Goal: Information Seeking & Learning: Learn about a topic

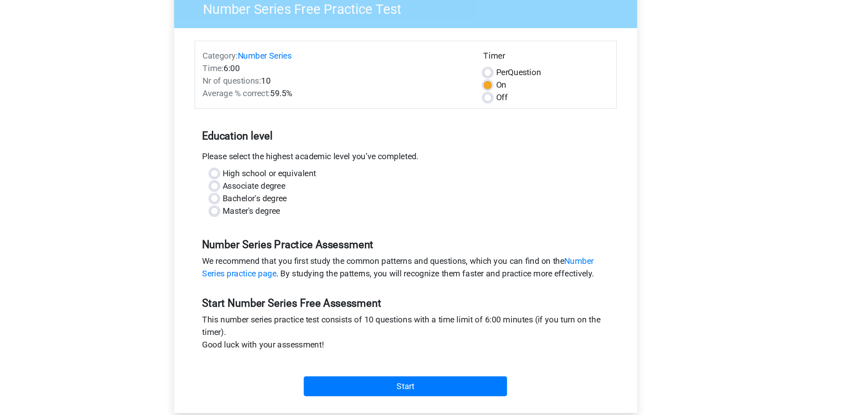
scroll to position [35, 0]
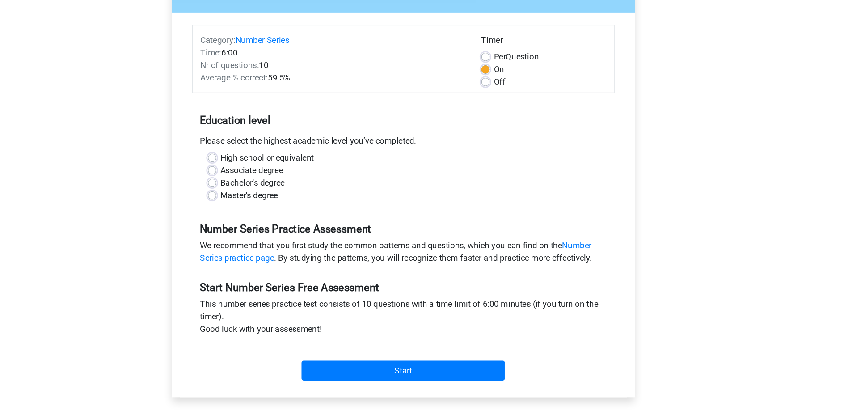
click at [268, 228] on label "Master's degree" at bounding box center [292, 226] width 49 height 11
click at [263, 228] on input "Master's degree" at bounding box center [260, 225] width 7 height 9
radio input "true"
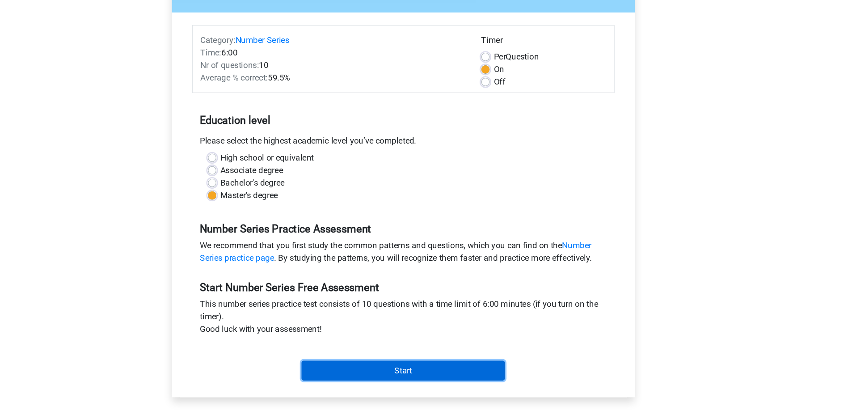
click at [403, 377] on input "Start" at bounding box center [424, 376] width 174 height 17
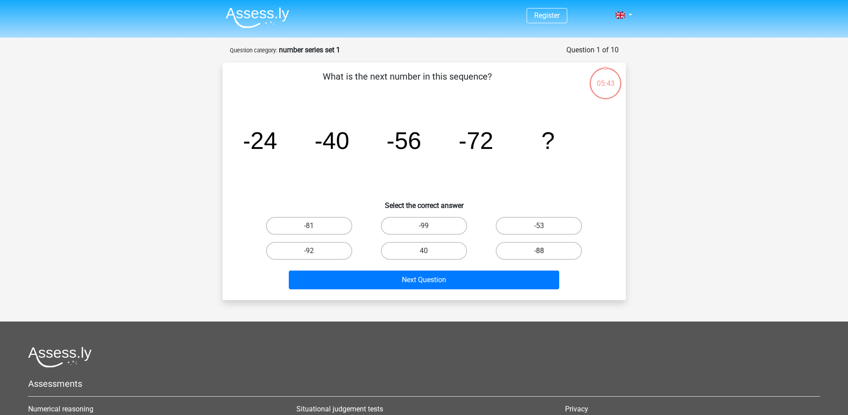
click at [520, 248] on label "-88" at bounding box center [539, 251] width 86 height 18
click at [539, 251] on input "-88" at bounding box center [542, 254] width 6 height 6
radio input "true"
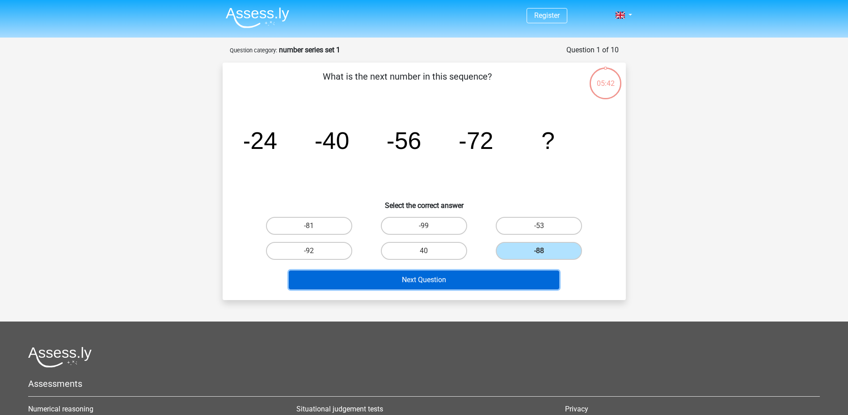
click at [464, 283] on button "Next Question" at bounding box center [424, 280] width 271 height 19
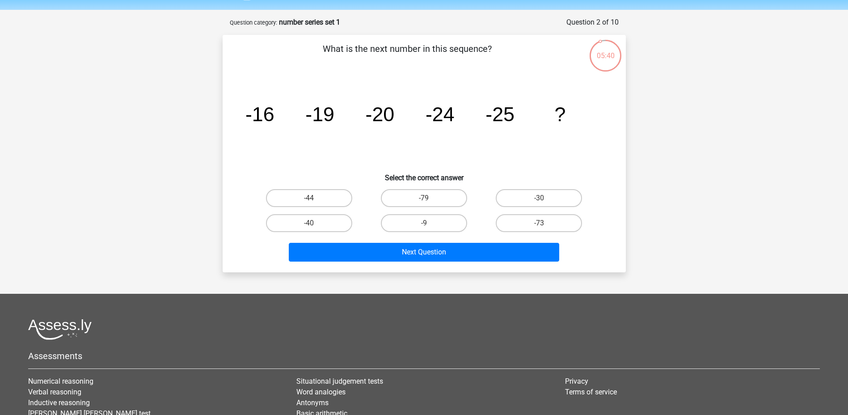
scroll to position [26, 0]
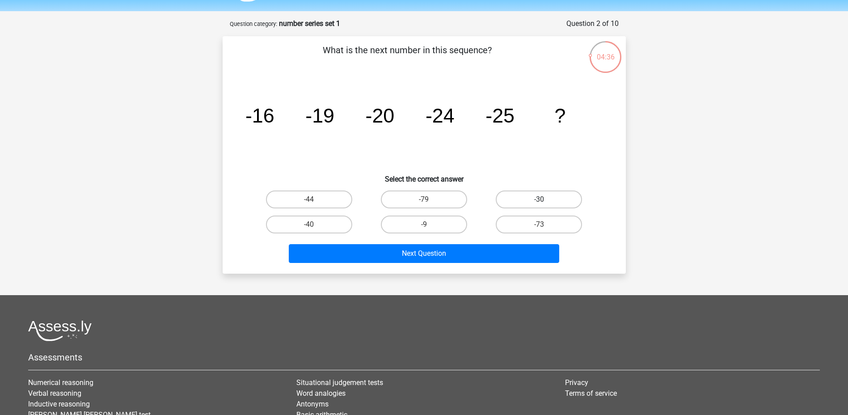
click at [534, 199] on label "-30" at bounding box center [539, 200] width 86 height 18
click at [539, 199] on input "-30" at bounding box center [542, 202] width 6 height 6
radio input "true"
click at [426, 267] on div "What is the next number in this sequence? image/svg+xml -16 -19 -20 -24 -25 ? S…" at bounding box center [424, 154] width 403 height 237
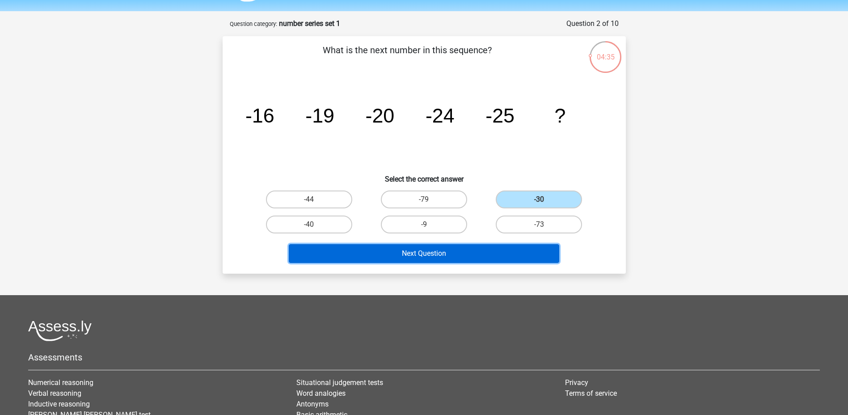
click at [440, 258] on button "Next Question" at bounding box center [424, 253] width 271 height 19
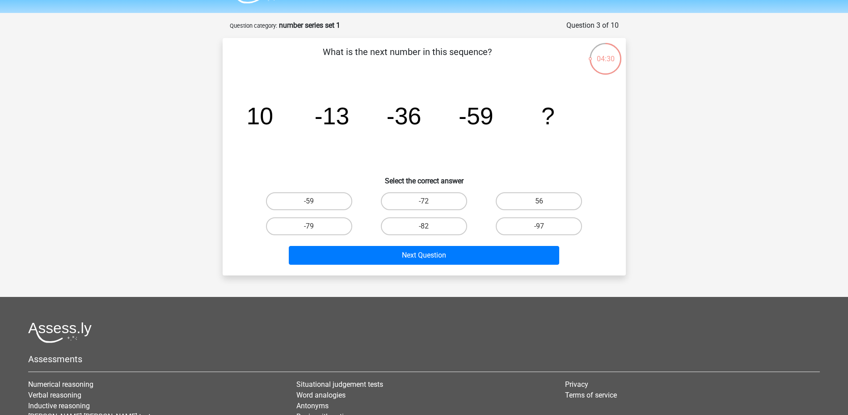
scroll to position [24, 0]
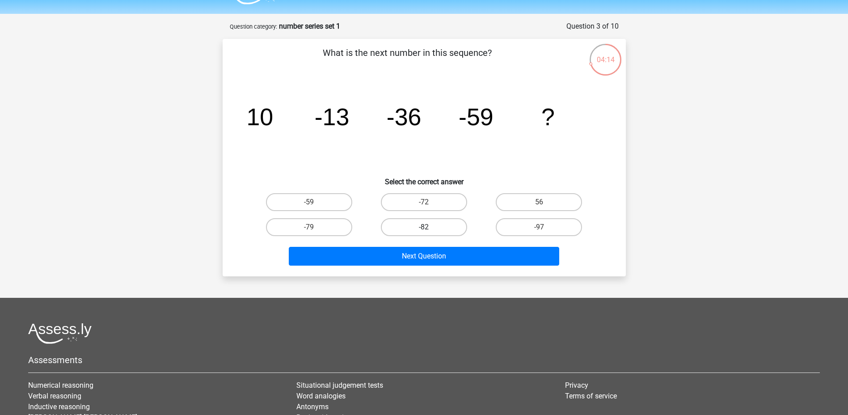
click at [438, 228] on label "-82" at bounding box center [424, 227] width 86 height 18
click at [430, 228] on input "-82" at bounding box center [427, 230] width 6 height 6
radio input "true"
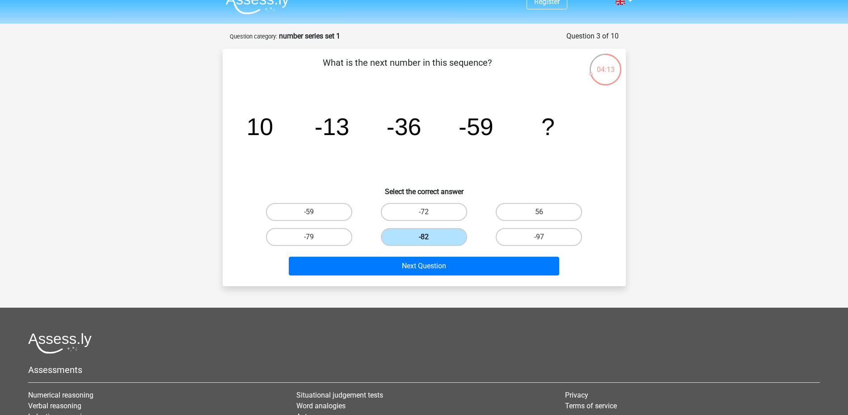
scroll to position [13, 0]
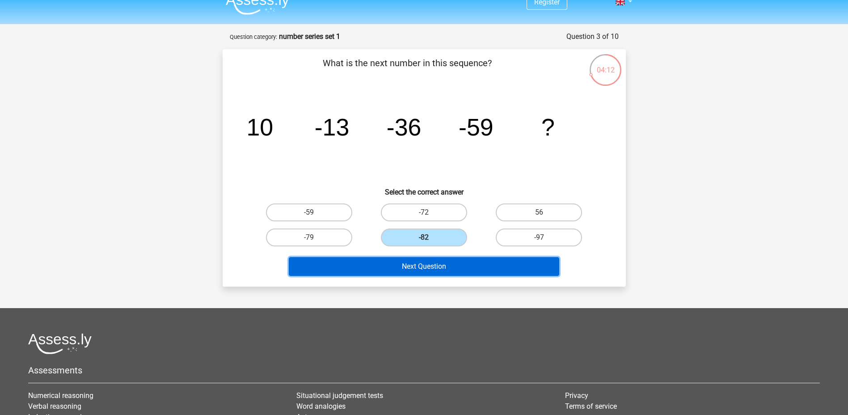
click at [465, 269] on button "Next Question" at bounding box center [424, 266] width 271 height 19
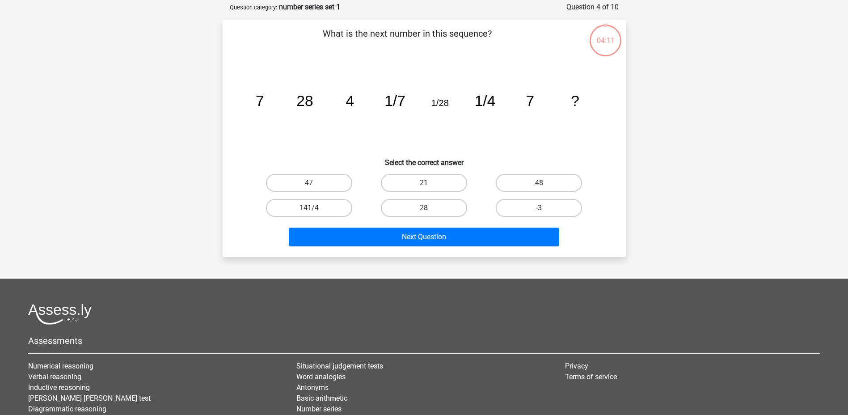
scroll to position [45, 0]
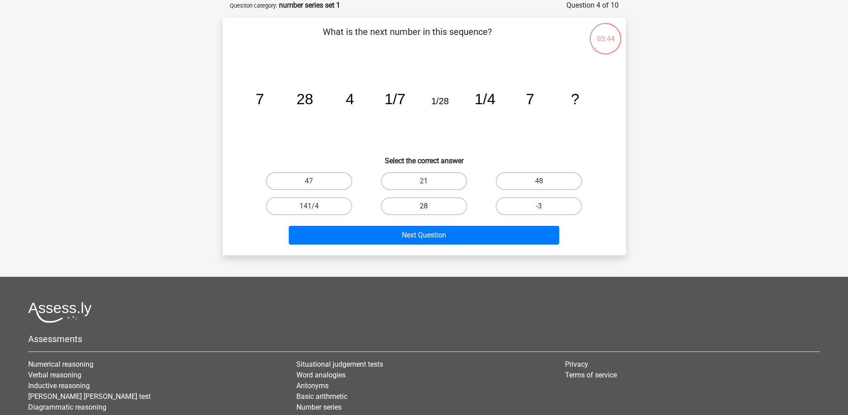
click at [433, 202] on label "28" at bounding box center [424, 206] width 86 height 18
click at [430, 206] on input "28" at bounding box center [427, 209] width 6 height 6
radio input "true"
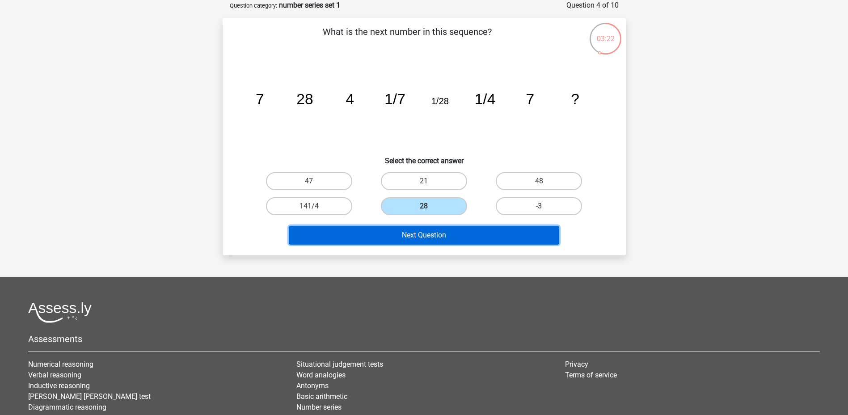
click at [432, 242] on button "Next Question" at bounding box center [424, 235] width 271 height 19
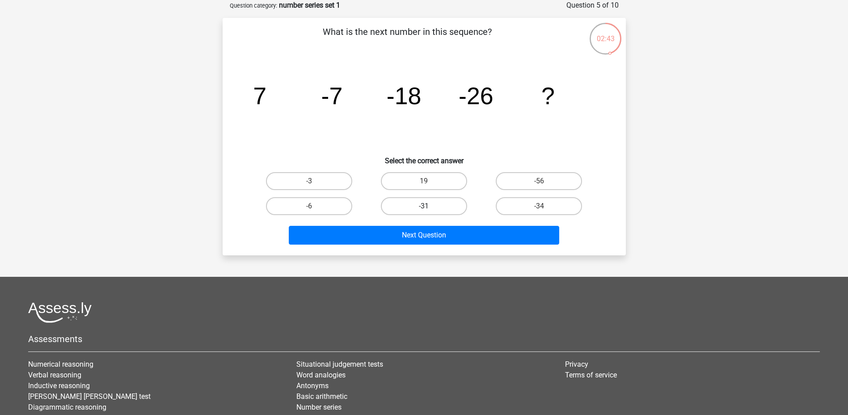
click at [440, 210] on label "-31" at bounding box center [424, 206] width 86 height 18
click at [430, 210] on input "-31" at bounding box center [427, 209] width 6 height 6
radio input "true"
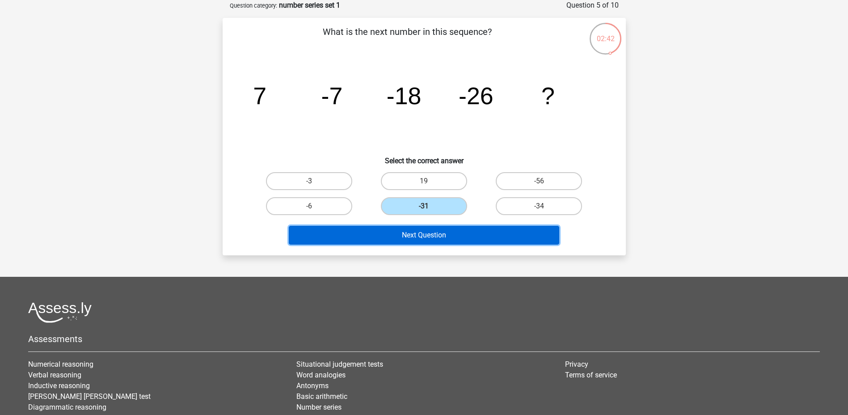
click at [442, 229] on button "Next Question" at bounding box center [424, 235] width 271 height 19
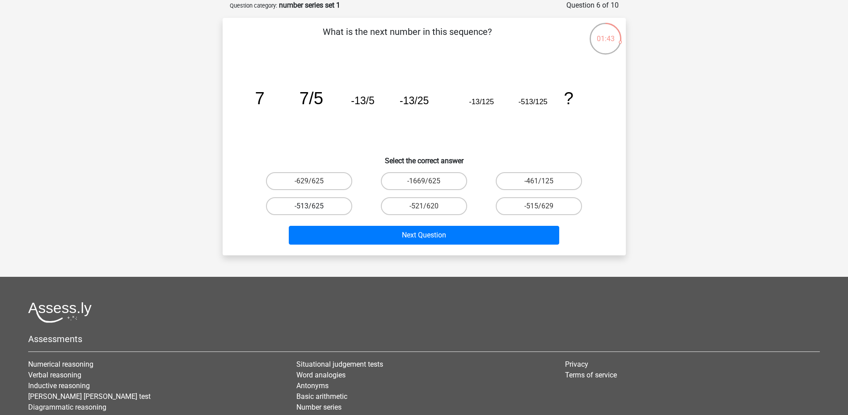
click at [322, 208] on label "-513/625" at bounding box center [309, 206] width 86 height 18
click at [315, 208] on input "-513/625" at bounding box center [312, 209] width 6 height 6
radio input "true"
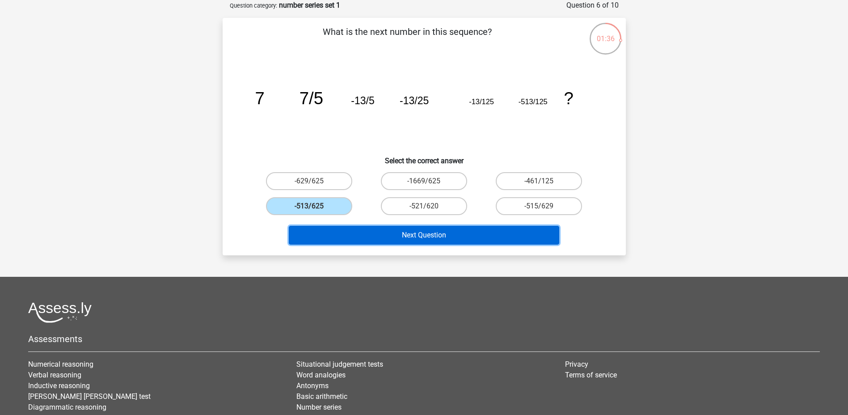
click at [395, 236] on button "Next Question" at bounding box center [424, 235] width 271 height 19
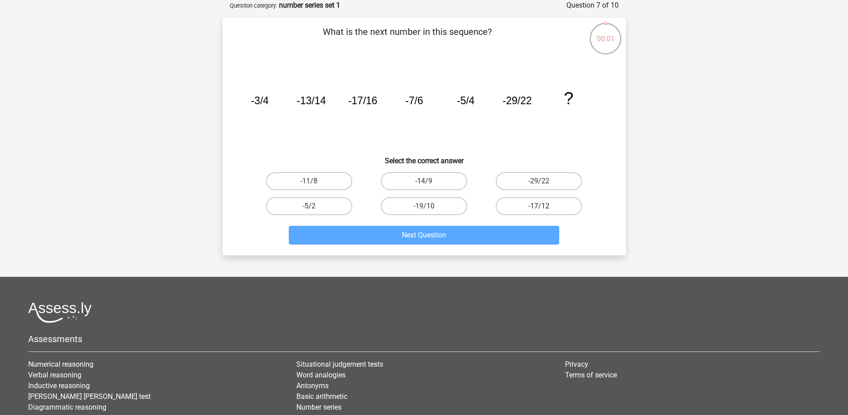
click at [522, 204] on label "-17/12" at bounding box center [539, 206] width 86 height 18
click at [539, 206] on input "-17/12" at bounding box center [542, 209] width 6 height 6
radio input "true"
